Goal: Task Accomplishment & Management: Manage account settings

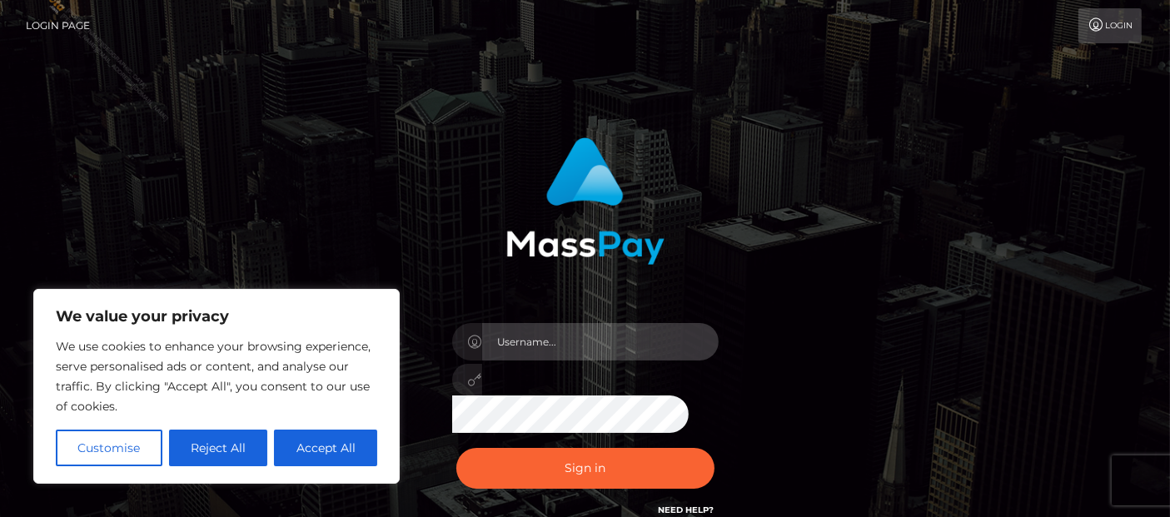
type input "Cyrus.Ace"
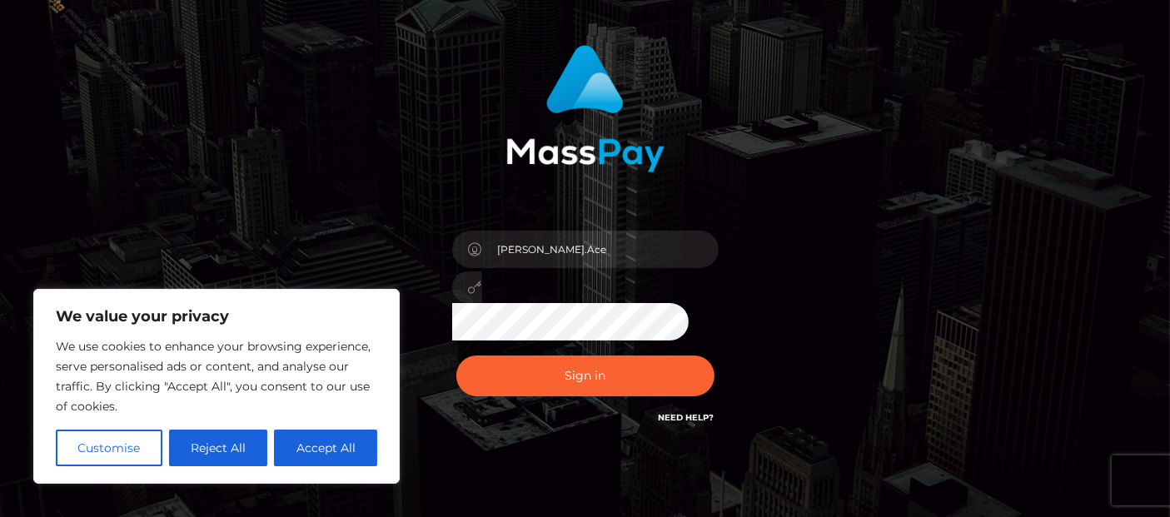
scroll to position [156, 0]
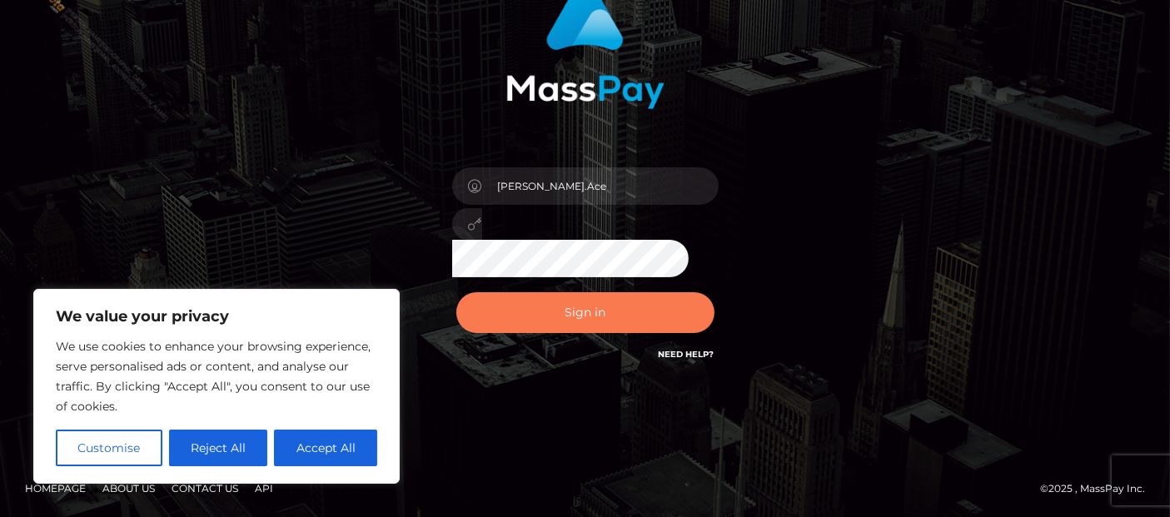
click at [562, 312] on button "Sign in" at bounding box center [586, 312] width 258 height 41
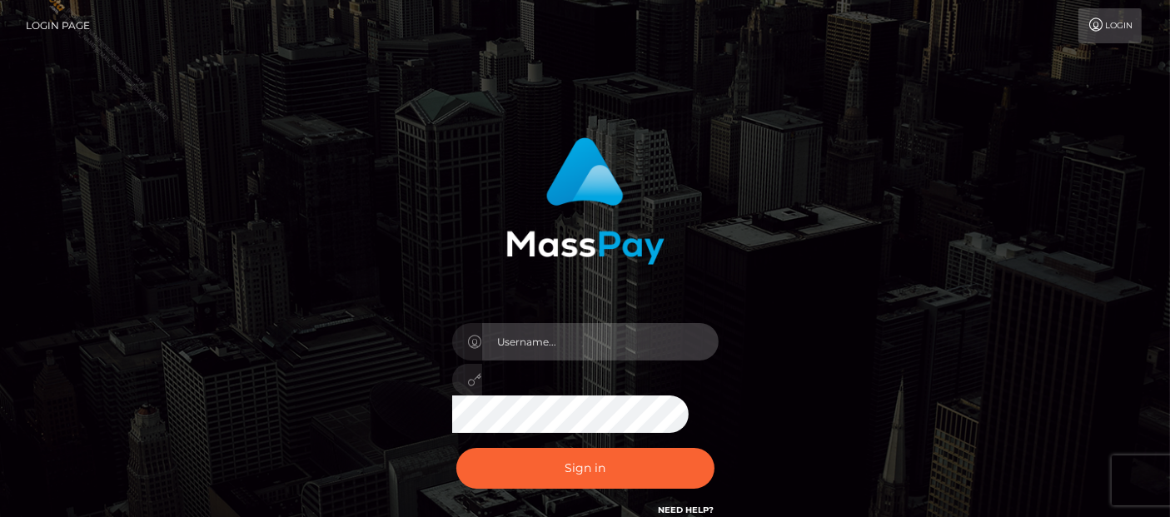
type input "Cyrus.Ace"
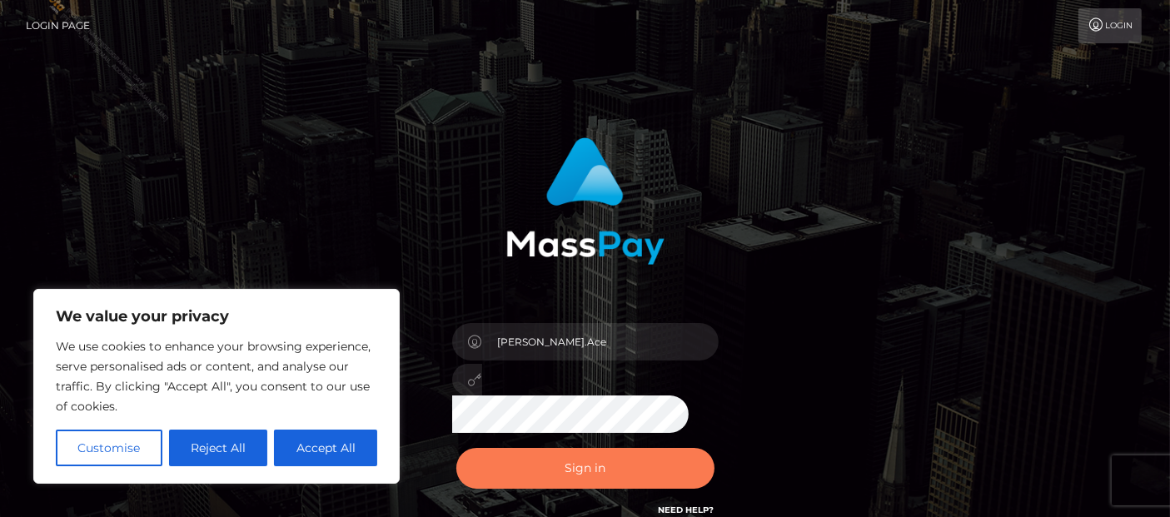
click at [576, 471] on button "Sign in" at bounding box center [586, 468] width 258 height 41
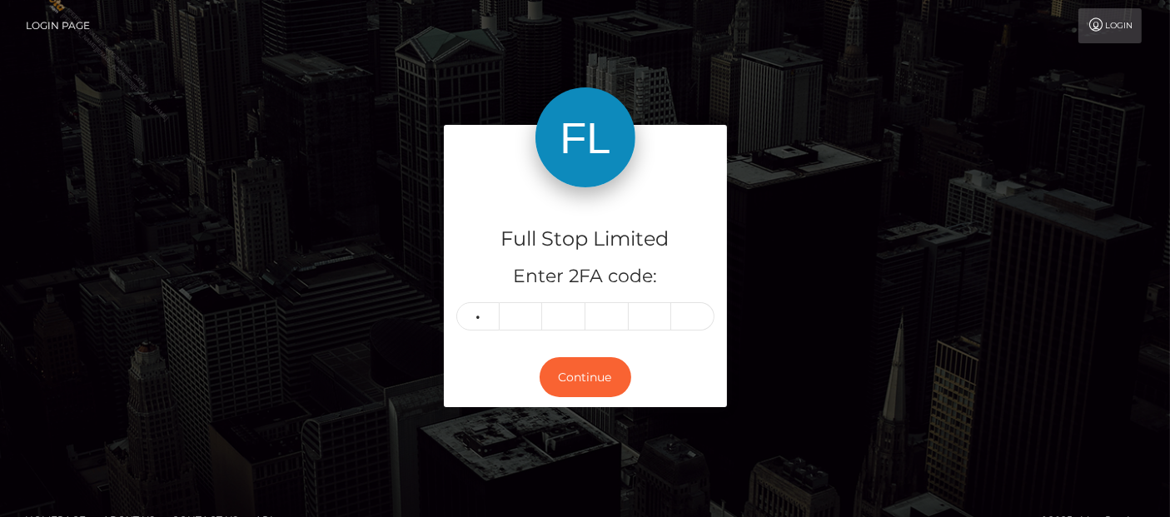
type input "0"
type input "7"
type input "4"
type input "7"
type input "6"
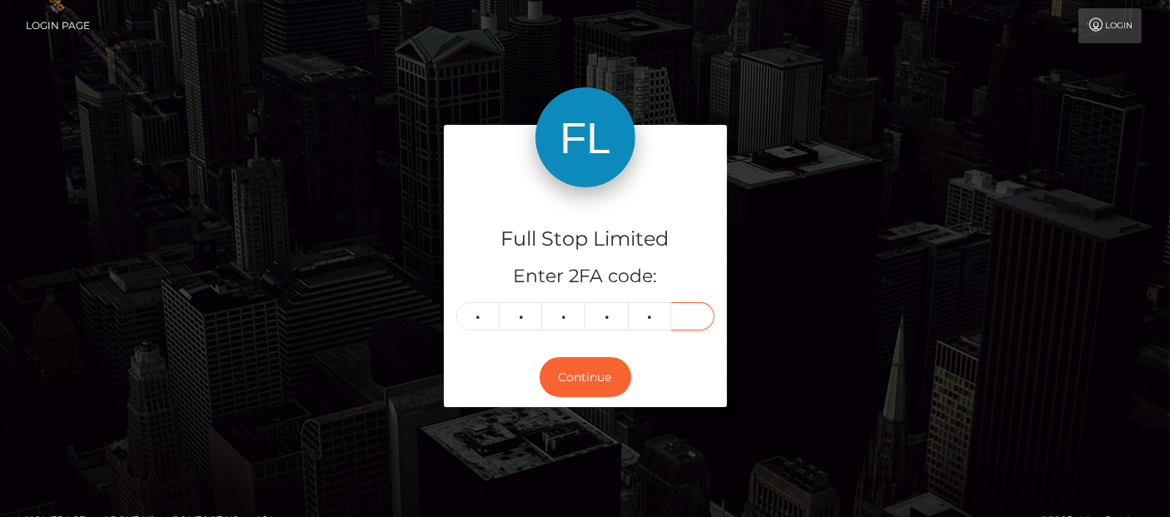
type input "4"
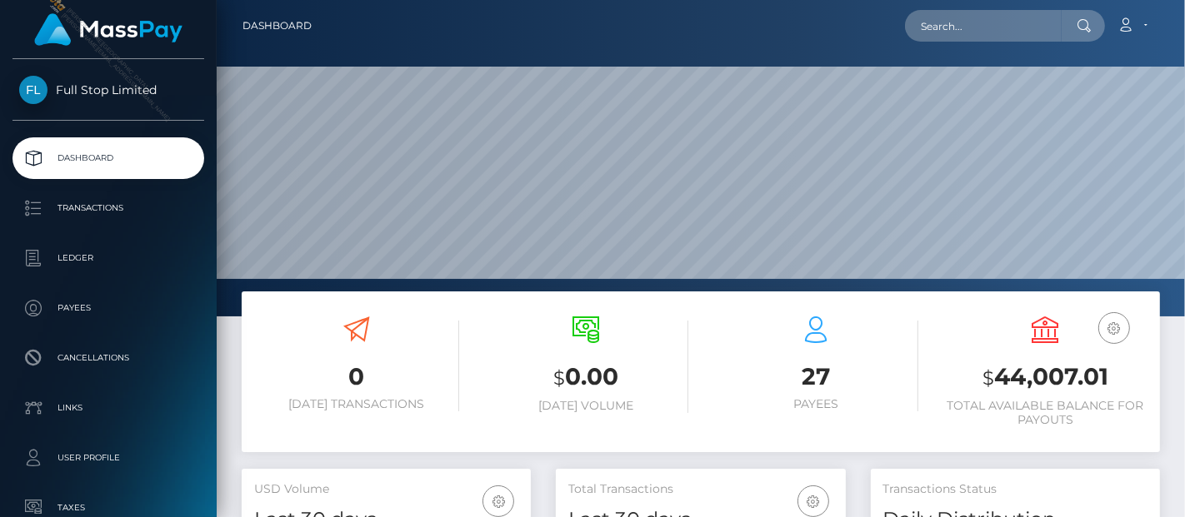
scroll to position [295, 289]
click at [1018, 372] on h3 "$ 44,007.01" at bounding box center [1045, 378] width 205 height 34
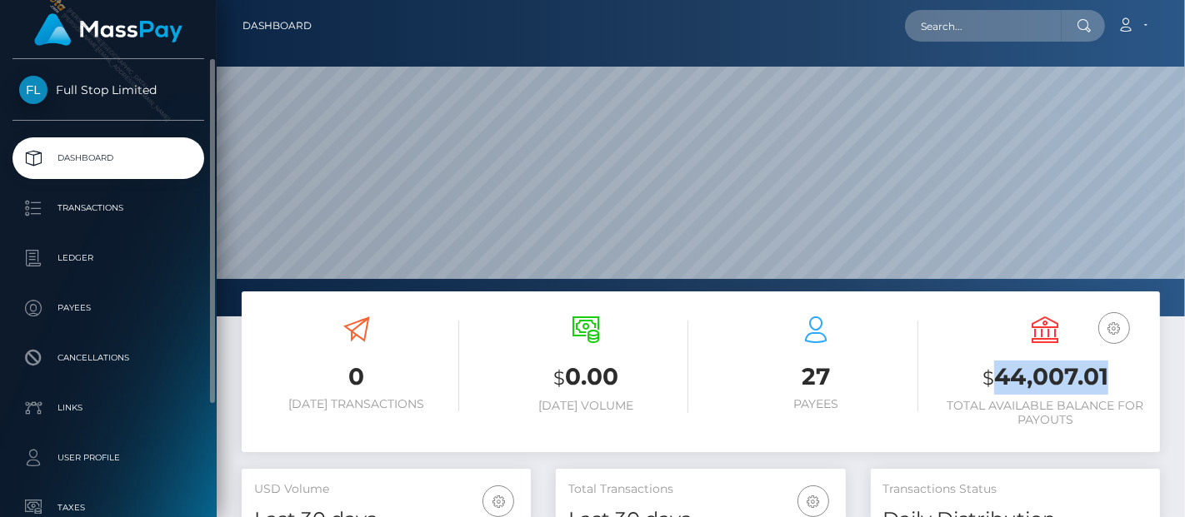
copy h3 "44,007.01"
